Goal: Task Accomplishment & Management: Use online tool/utility

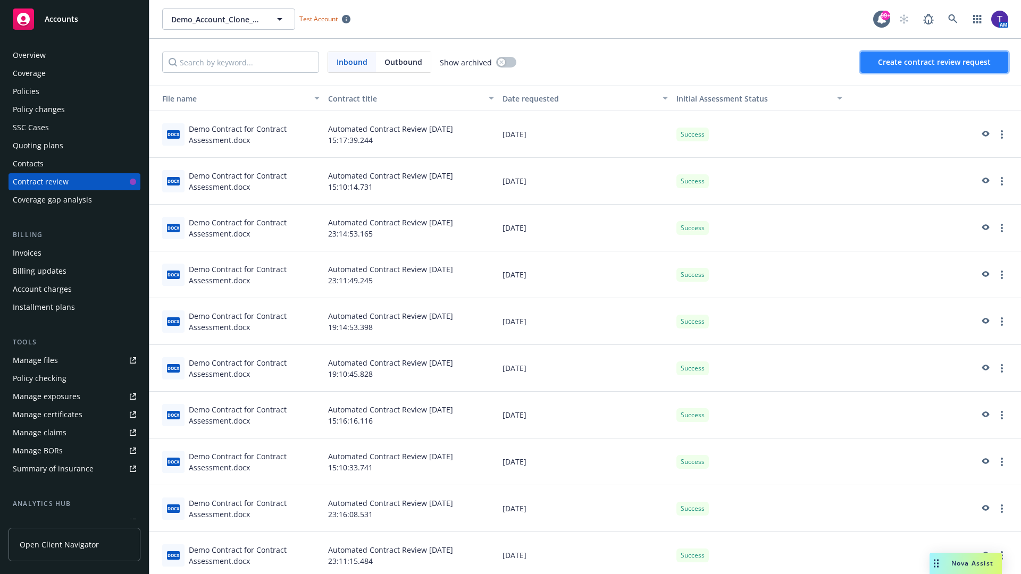
click at [935, 62] on span "Create contract review request" at bounding box center [934, 62] width 113 height 10
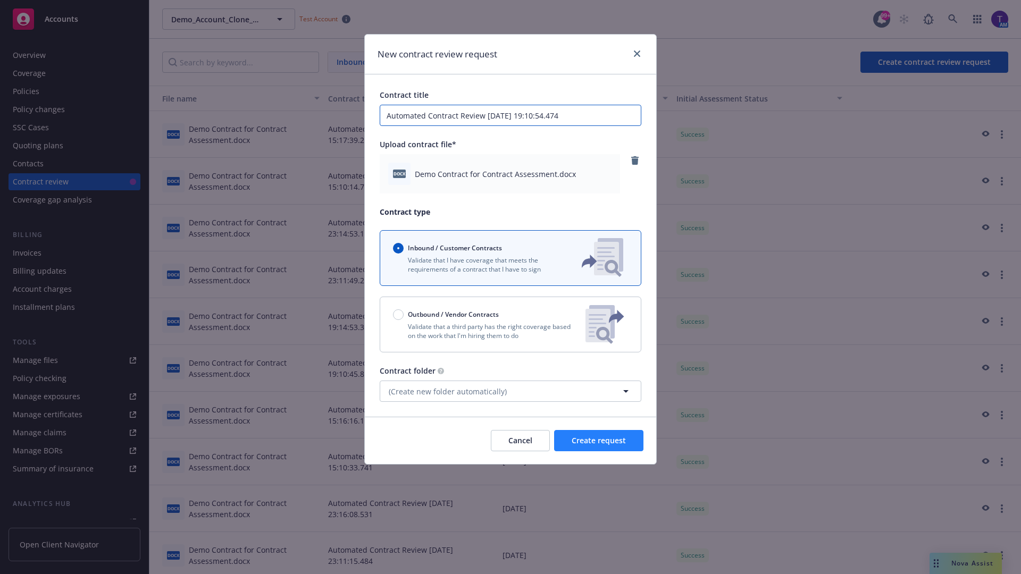
type input "Automated Contract Review 09-29-2025 19:10:54.474"
click at [599, 441] on span "Create request" at bounding box center [599, 440] width 54 height 10
